Goal: Information Seeking & Learning: Learn about a topic

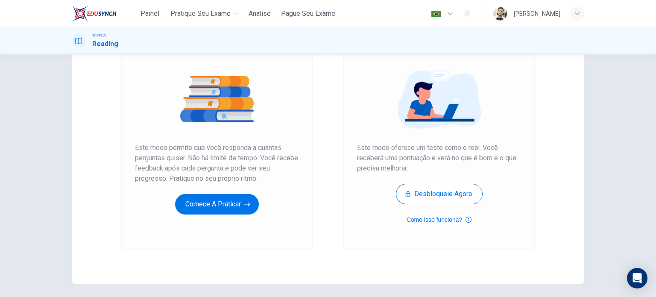
scroll to position [85, 0]
click at [214, 211] on button "Comece a praticar" at bounding box center [217, 203] width 84 height 21
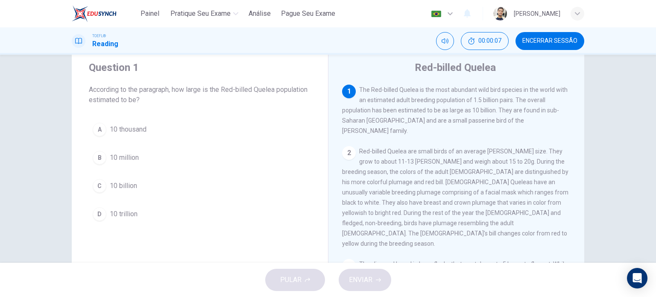
scroll to position [26, 0]
click at [241, 89] on span "According to the paragraph, how large is the Red-billed Quelea population estim…" at bounding box center [200, 94] width 222 height 21
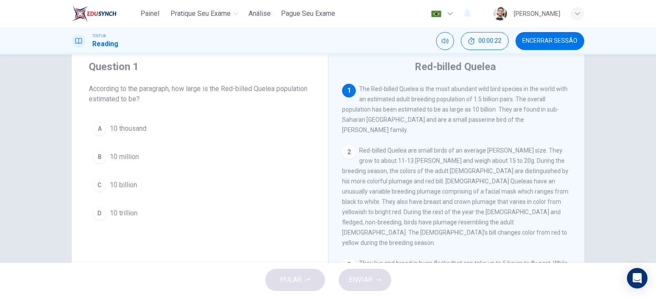
drag, startPoint x: 235, startPoint y: 89, endPoint x: 251, endPoint y: 88, distance: 15.8
click at [251, 88] on span "According to the paragraph, how large is the Red-billed Quelea population estim…" at bounding box center [200, 94] width 222 height 21
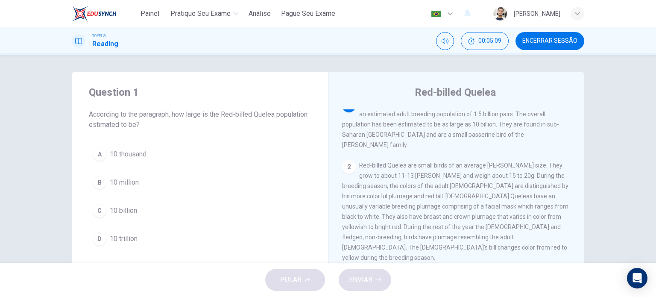
scroll to position [9, 0]
drag, startPoint x: 172, startPoint y: 115, endPoint x: 200, endPoint y: 115, distance: 28.6
click at [200, 115] on span "According to the paragraph, how large is the Red-billed Quelea population estim…" at bounding box center [200, 119] width 222 height 21
drag, startPoint x: 200, startPoint y: 115, endPoint x: 182, endPoint y: 114, distance: 18.8
click at [182, 114] on span "According to the paragraph, how large is the Red-billed Quelea population estim…" at bounding box center [200, 119] width 222 height 21
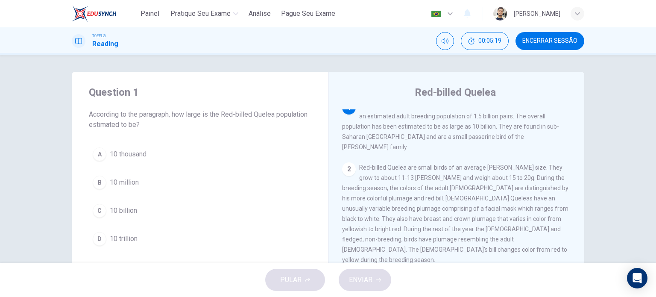
click at [182, 114] on span "According to the paragraph, how large is the Red-billed Quelea population estim…" at bounding box center [200, 119] width 222 height 21
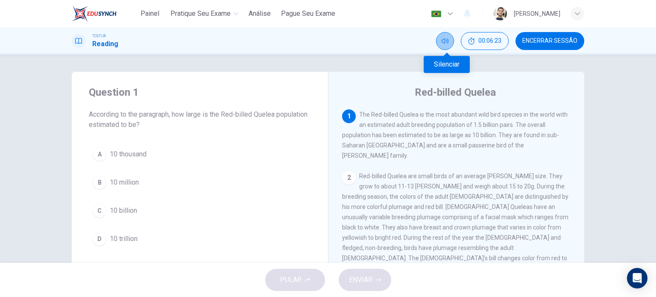
click at [452, 38] on button "Silenciar" at bounding box center [445, 41] width 18 height 18
click at [448, 40] on icon "Desilenciar" at bounding box center [445, 41] width 7 height 7
click at [348, 116] on div "1" at bounding box center [349, 116] width 14 height 14
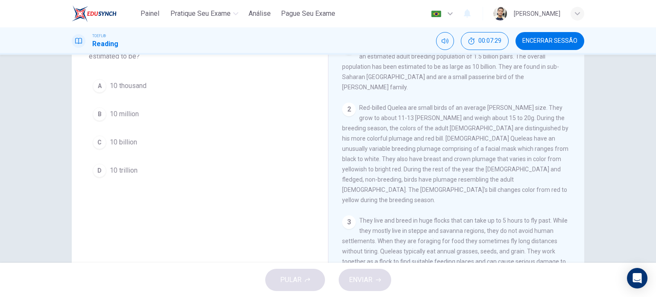
click at [99, 142] on div "C" at bounding box center [100, 142] width 14 height 14
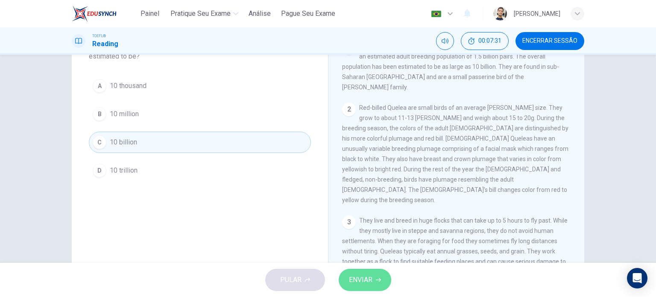
click at [358, 280] on span "ENVIAR" at bounding box center [360, 280] width 23 height 12
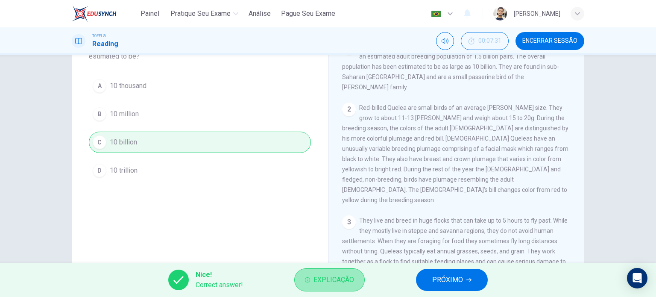
click at [337, 286] on button "Explicação" at bounding box center [329, 279] width 70 height 23
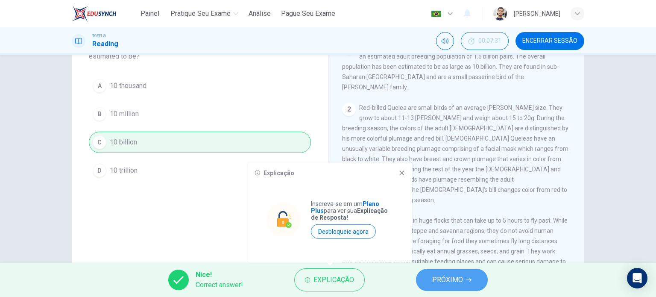
click at [436, 278] on span "PRÓXIMO" at bounding box center [447, 280] width 31 height 12
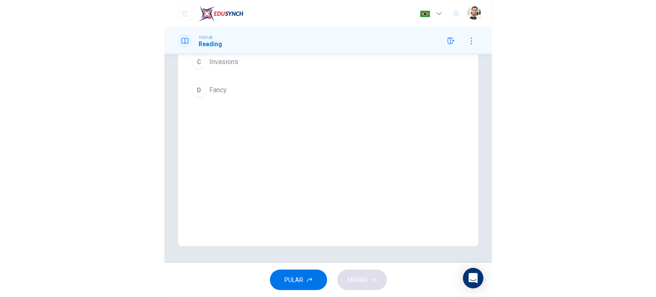
scroll to position [35, 0]
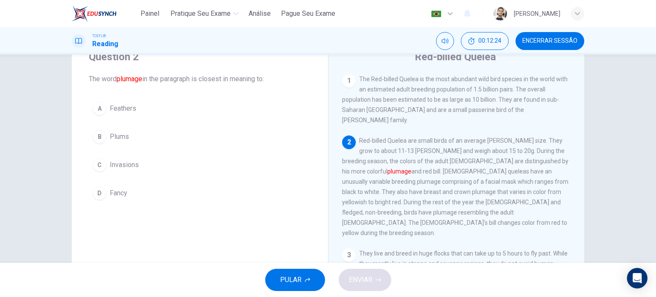
click at [392, 173] on span "Red-billed Quelea are small birds of an average [PERSON_NAME] size. They grow t…" at bounding box center [455, 186] width 226 height 99
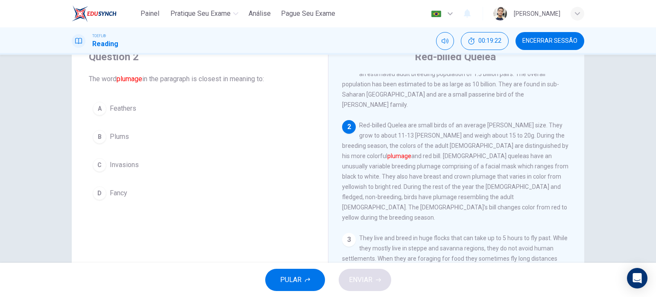
scroll to position [15, 0]
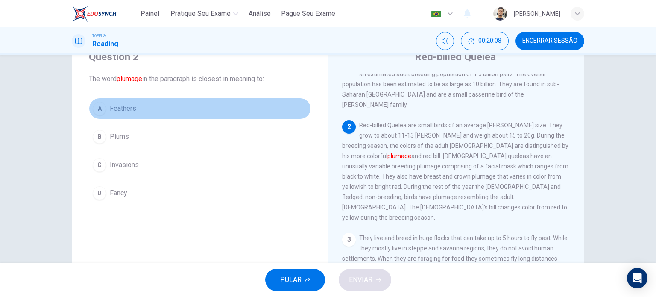
click at [106, 107] on button "A Feathers" at bounding box center [200, 108] width 222 height 21
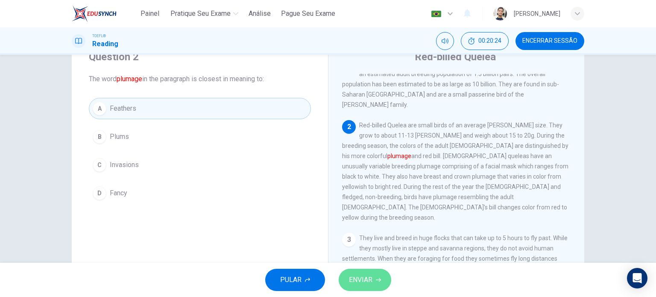
click at [354, 272] on button "ENVIAR" at bounding box center [365, 280] width 53 height 22
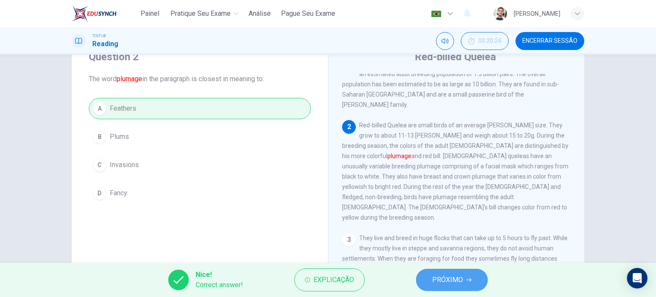
click at [440, 278] on span "PRÓXIMO" at bounding box center [447, 280] width 31 height 12
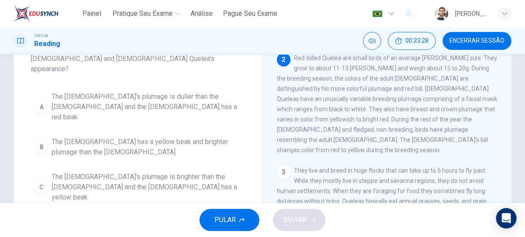
scroll to position [65, 0]
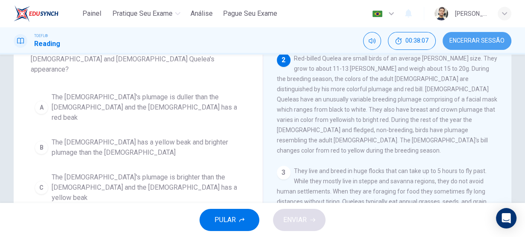
click at [454, 38] on span "Encerrar Sessão" at bounding box center [476, 41] width 55 height 7
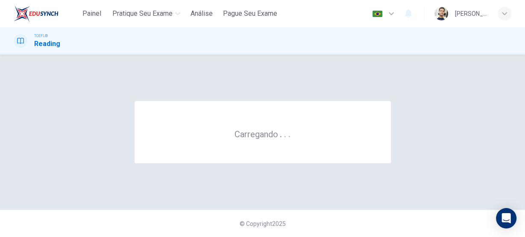
scroll to position [0, 0]
